Goal: Find specific page/section: Find specific page/section

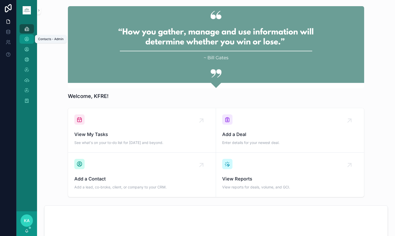
click at [26, 39] on icon "scrollable content" at bounding box center [26, 39] width 5 height 5
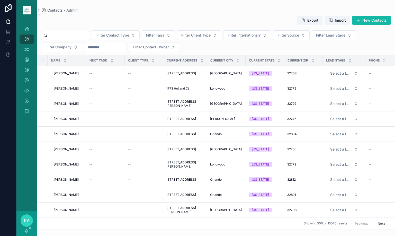
click at [67, 36] on input "scrollable content" at bounding box center [69, 35] width 42 height 7
type input "***"
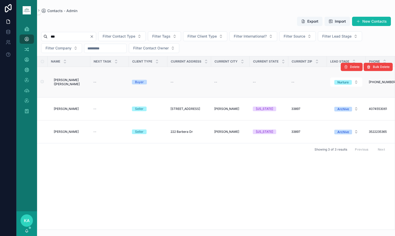
click at [65, 82] on span "Akshat (Axe) Gupta" at bounding box center [70, 82] width 33 height 8
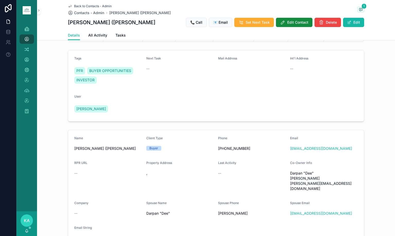
scroll to position [16, 0]
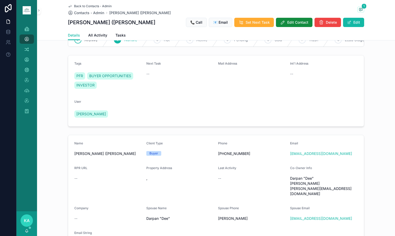
click at [79, 21] on h1 "Akshat (Axe) Gupta" at bounding box center [111, 22] width 87 height 7
copy h1 "Akshat"
click at [294, 185] on span "Darpan "Dee" Bhargava Darpanbhargava@gmail.com" at bounding box center [324, 186] width 68 height 21
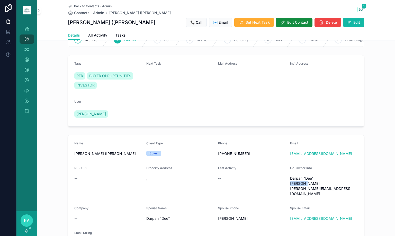
copy span "Bhargava"
